Goal: Use online tool/utility: Utilize a website feature to perform a specific function

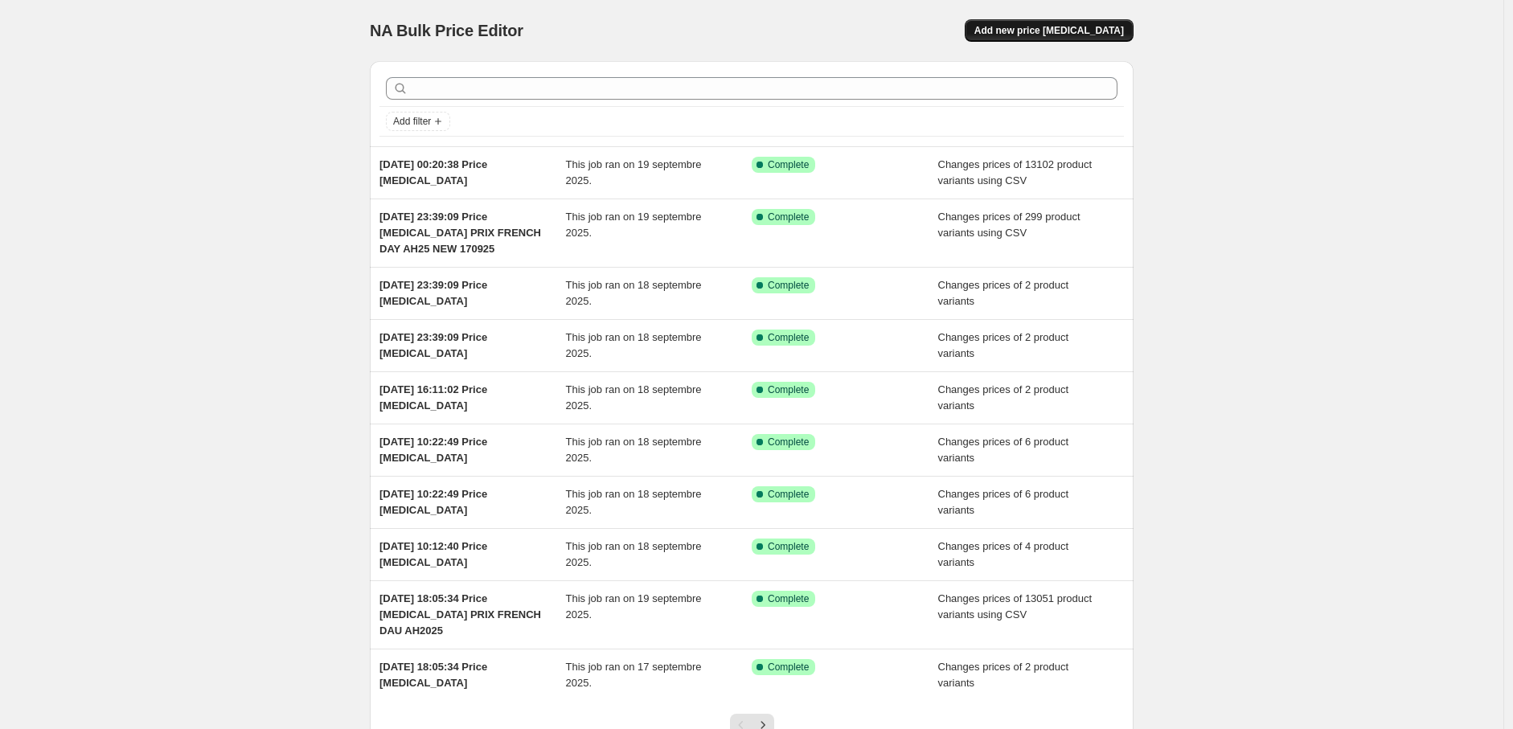
click at [1089, 31] on span "Add new price [MEDICAL_DATA]" at bounding box center [1050, 30] width 150 height 13
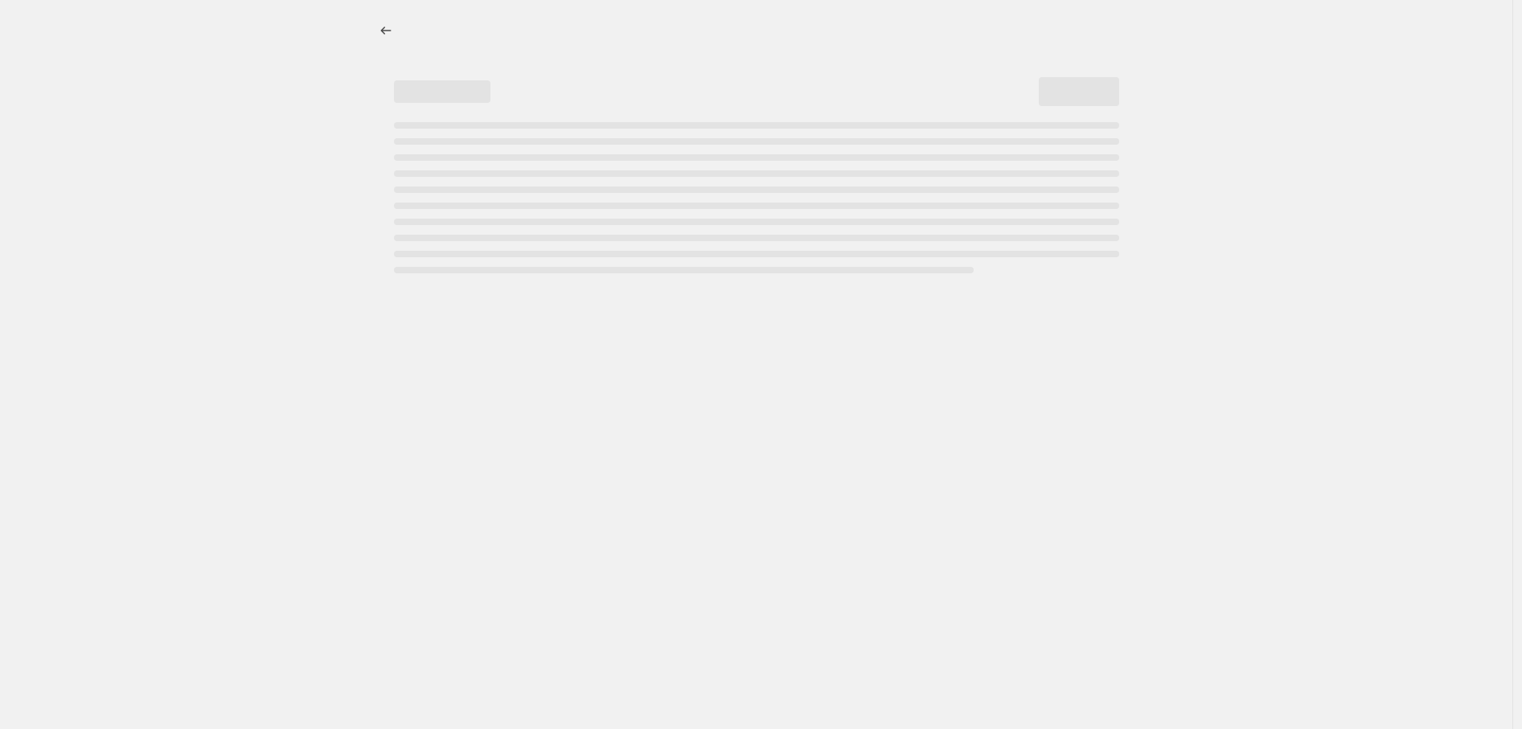
select select "percentage"
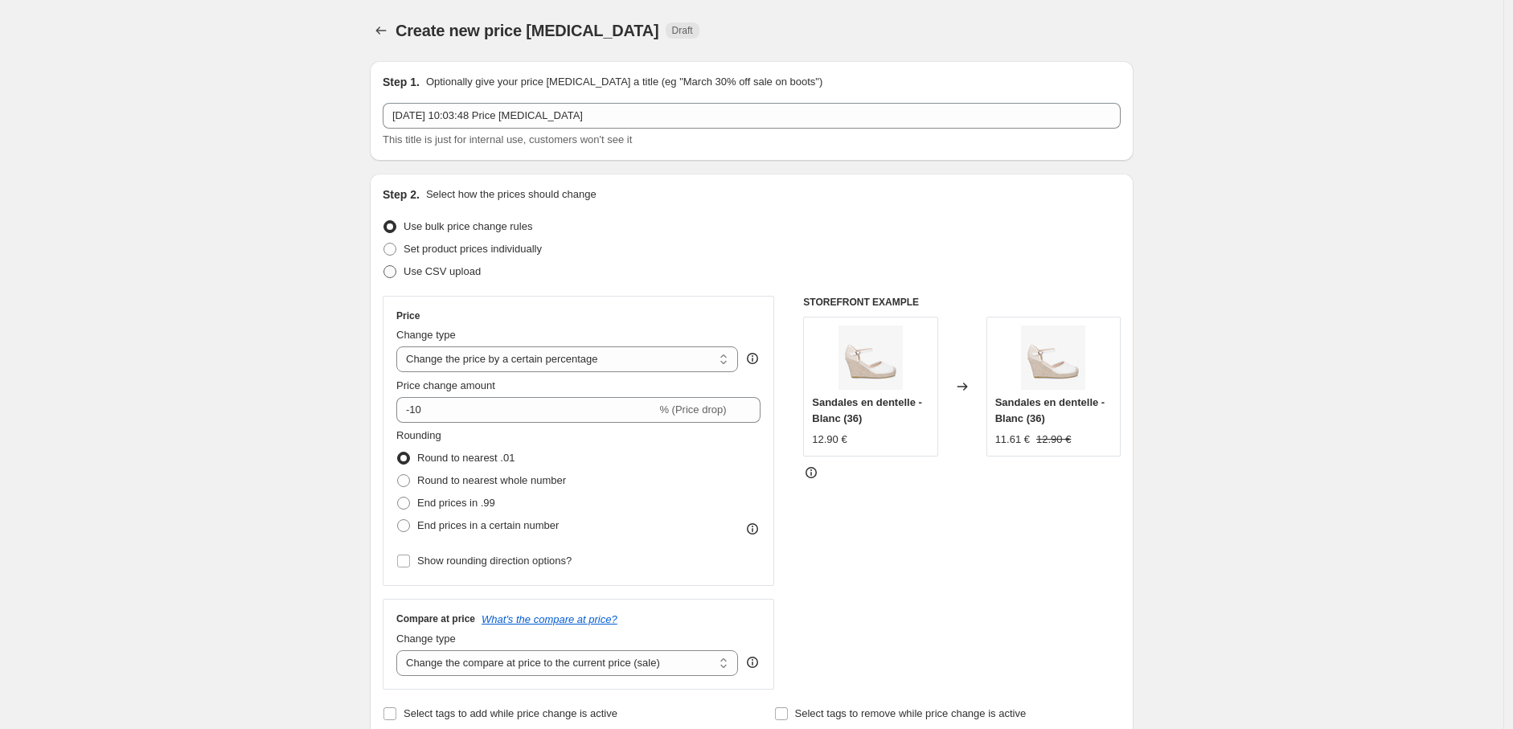
click at [403, 270] on label "Use CSV upload" at bounding box center [432, 272] width 98 height 23
click at [384, 266] on input "Use CSV upload" at bounding box center [384, 265] width 1 height 1
radio input "true"
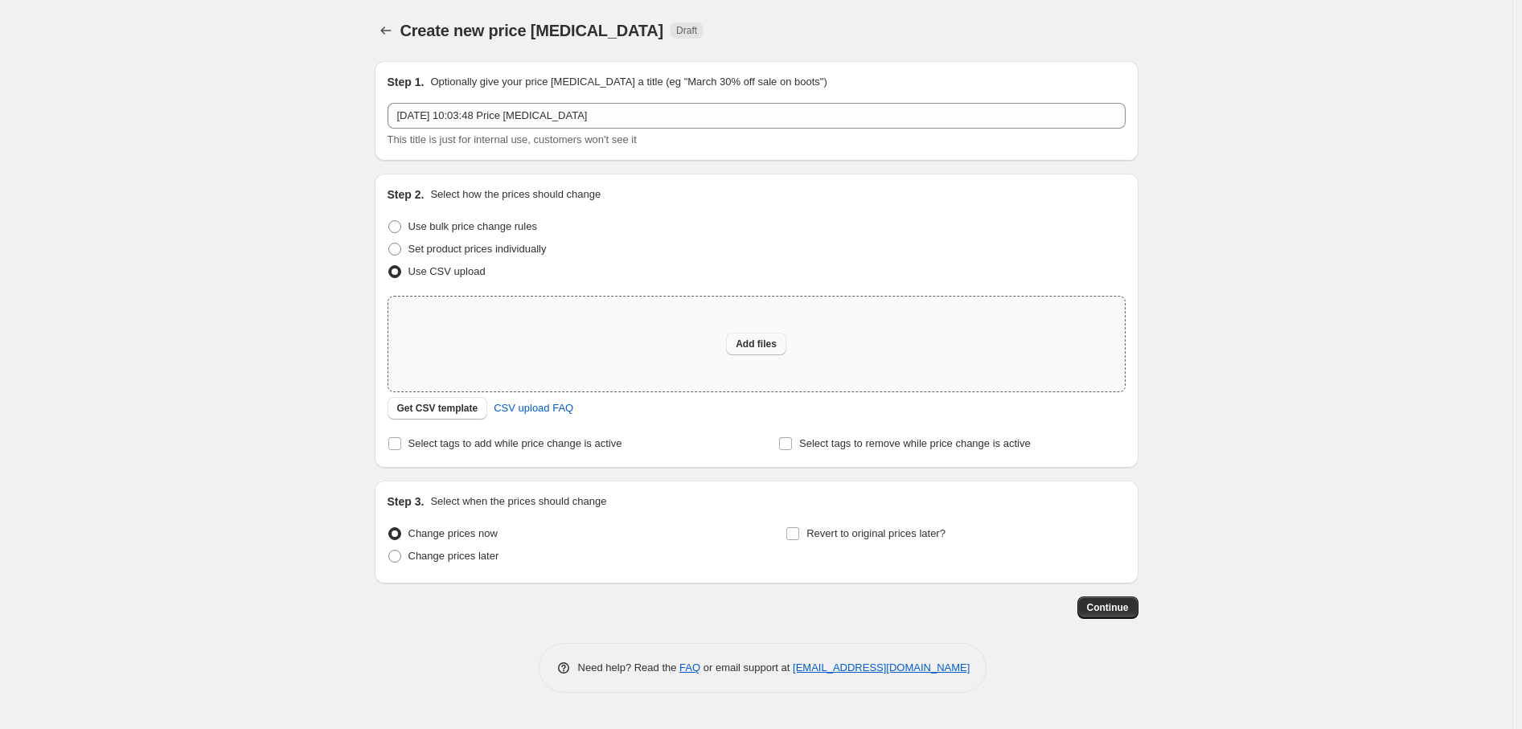
click at [746, 346] on span "Add files" at bounding box center [756, 344] width 41 height 13
type input "C:\fakepath\prix french day ah2025 new180925.csv"
click at [773, 340] on span "Add files" at bounding box center [756, 344] width 41 height 13
type input "C:\fakepath\prix french day ah2025 new190925.csv"
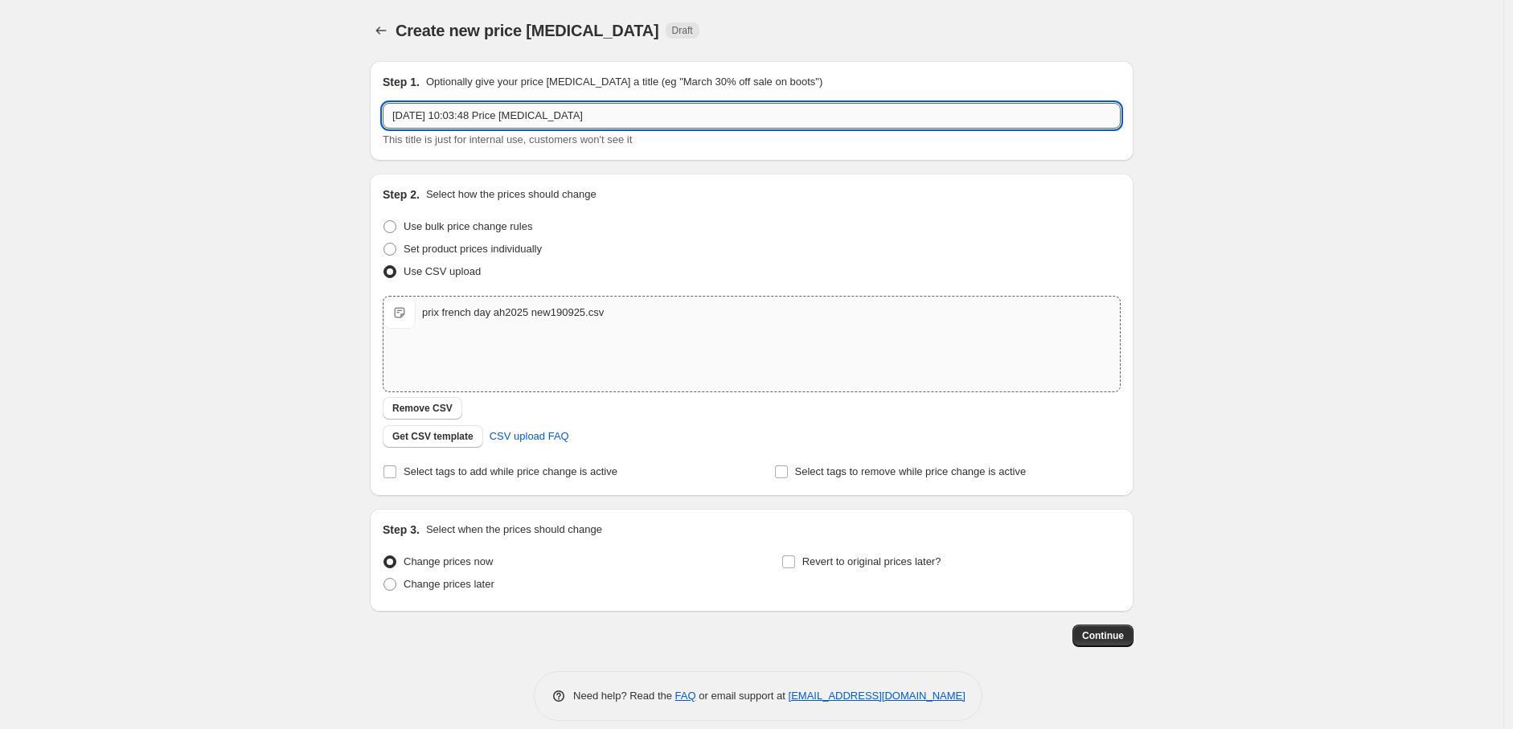
click at [604, 112] on input "19 sept. 2025, 10:03:48 Price change job" at bounding box center [752, 116] width 738 height 26
type input "19 sept. 2025, 10:03:48 Price change job PRI FRENCH DAY AH2025 NEW180925"
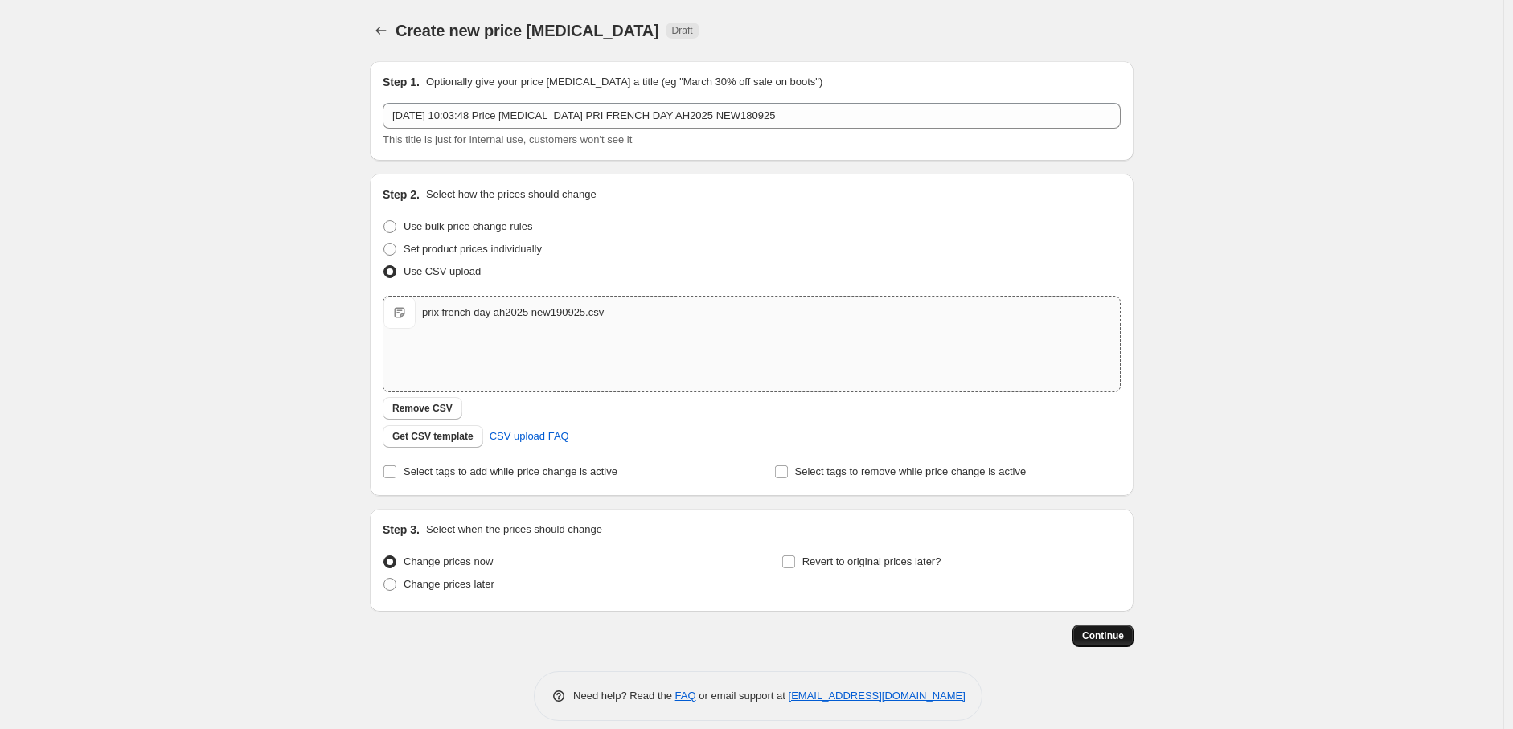
click at [1113, 634] on span "Continue" at bounding box center [1103, 636] width 42 height 13
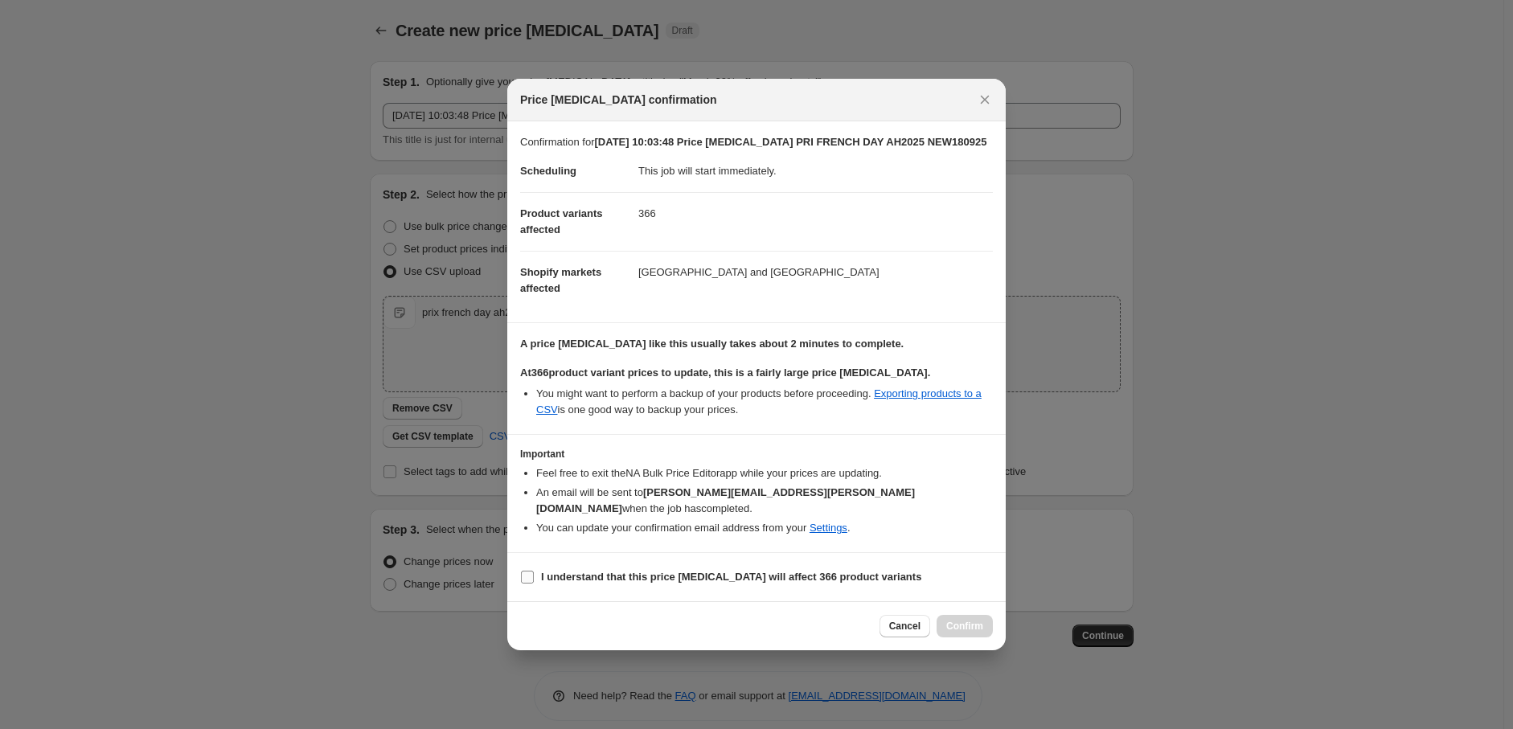
click at [529, 571] on input "I understand that this price change job will affect 366 product variants" at bounding box center [527, 577] width 13 height 13
checkbox input "true"
click at [975, 620] on span "Confirm" at bounding box center [964, 626] width 37 height 13
